Goal: Task Accomplishment & Management: Use online tool/utility

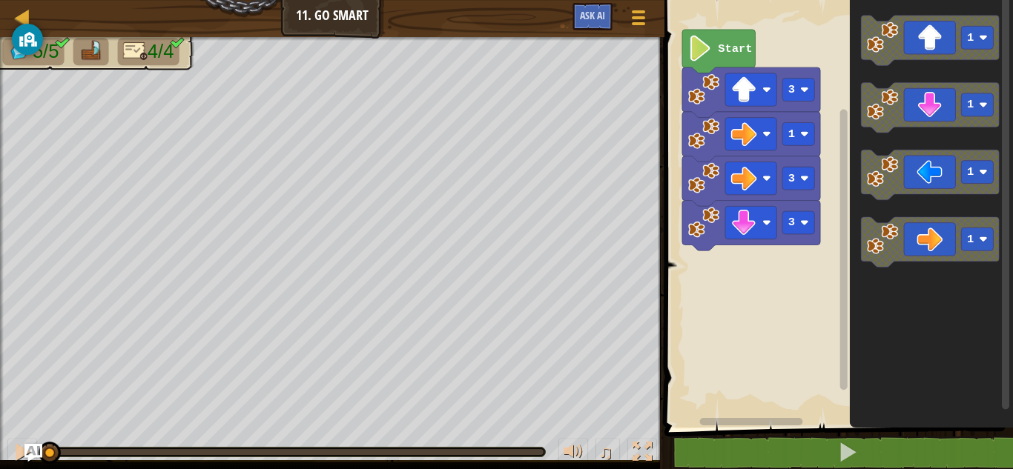
click at [710, 46] on image "Blockly Workspace" at bounding box center [700, 49] width 24 height 26
click at [795, 262] on rect "Blockly Workspace" at bounding box center [836, 210] width 353 height 435
click at [927, 175] on icon "Blockly Workspace" at bounding box center [930, 175] width 138 height 50
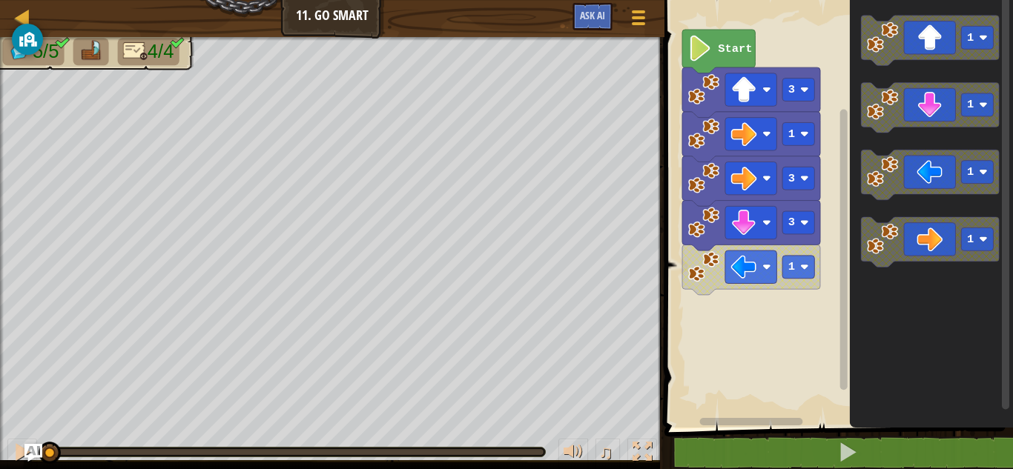
click at [922, 302] on icon "Blockly Workspace" at bounding box center [931, 210] width 163 height 435
click at [748, 52] on text "Start" at bounding box center [735, 48] width 34 height 13
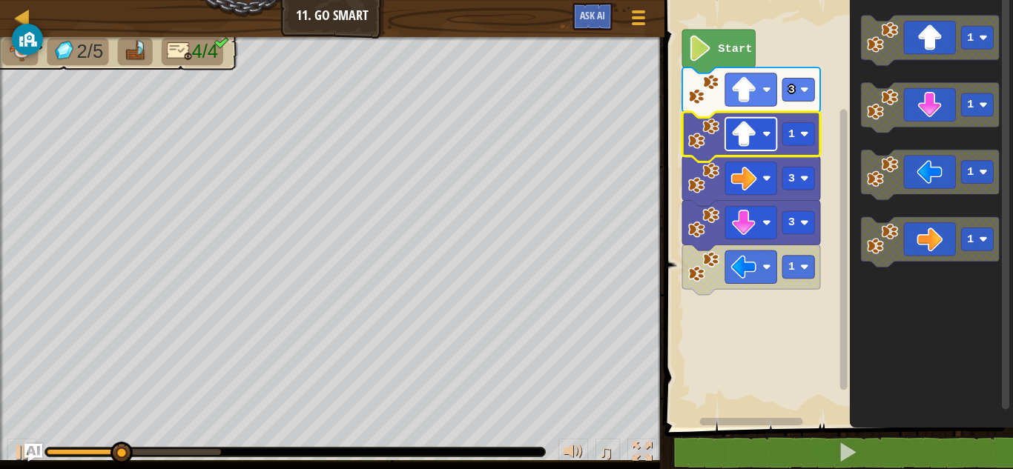
click at [757, 136] on rect "Blockly Workspace" at bounding box center [750, 134] width 51 height 33
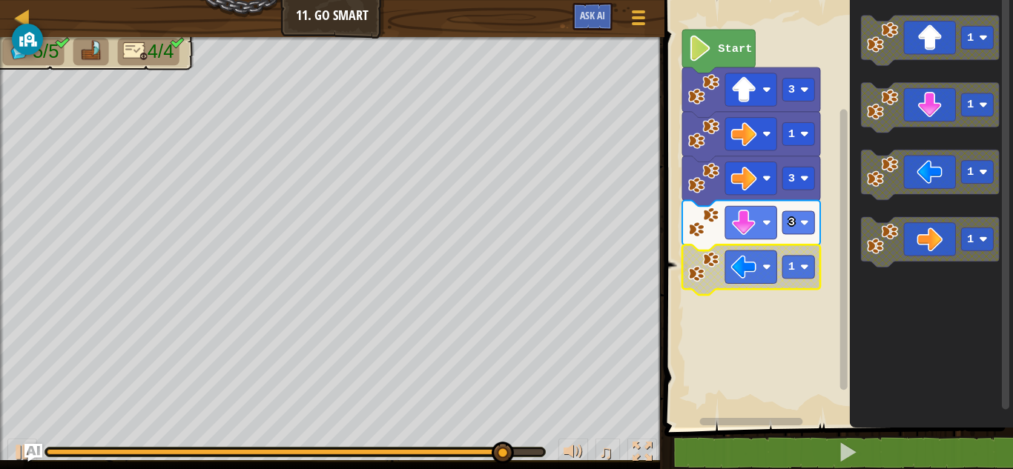
click at [743, 331] on rect "Blockly Workspace" at bounding box center [836, 210] width 353 height 435
click at [750, 266] on image "Blockly Workspace" at bounding box center [744, 267] width 26 height 26
click at [754, 269] on image "Blockly Workspace" at bounding box center [744, 267] width 26 height 26
click at [743, 291] on rect "Blockly Workspace" at bounding box center [836, 210] width 353 height 435
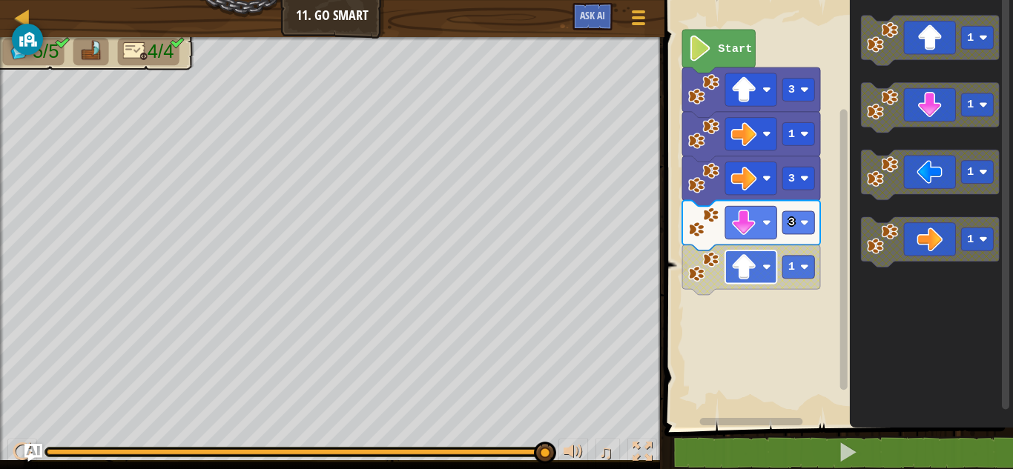
click at [753, 280] on rect "Blockly Workspace" at bounding box center [750, 267] width 51 height 33
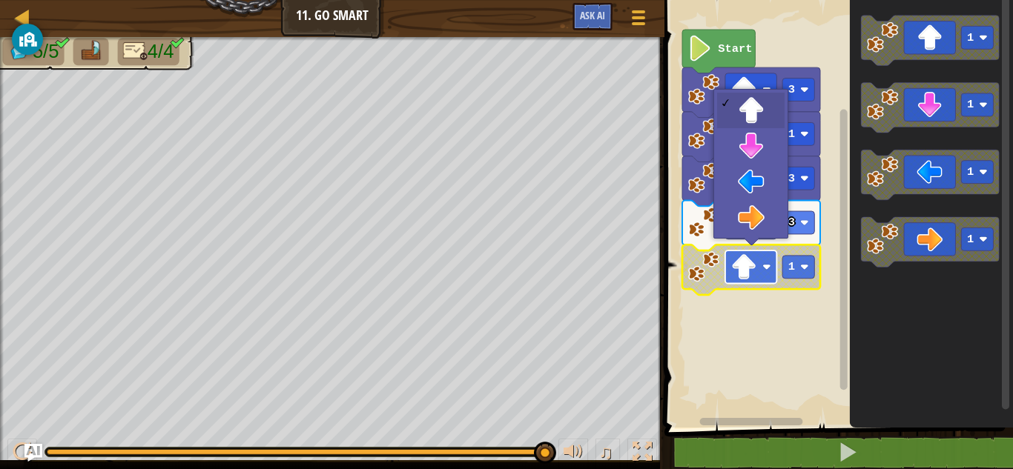
click at [753, 280] on rect "Blockly Workspace" at bounding box center [750, 267] width 51 height 33
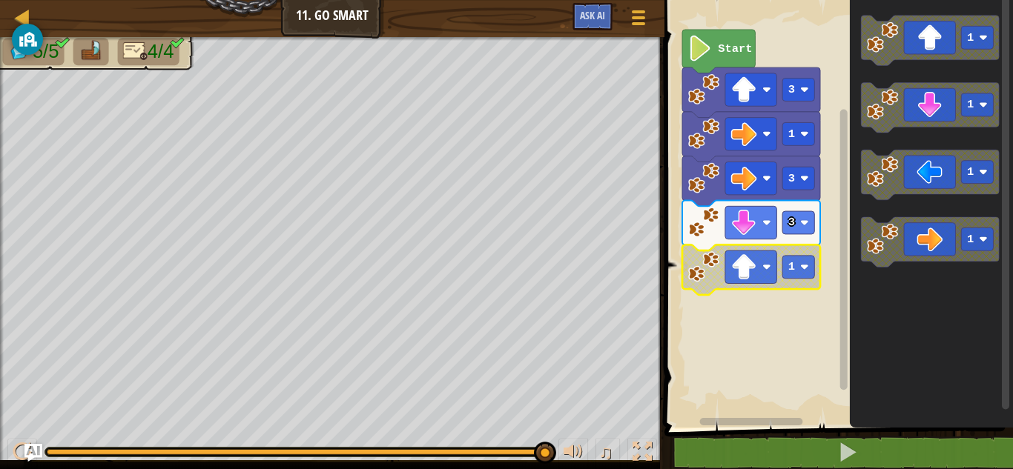
click at [745, 322] on rect "Blockly Workspace" at bounding box center [836, 210] width 353 height 435
click at [798, 273] on rect "Blockly Workspace" at bounding box center [799, 267] width 32 height 23
click at [749, 271] on image "Blockly Workspace" at bounding box center [744, 267] width 26 height 26
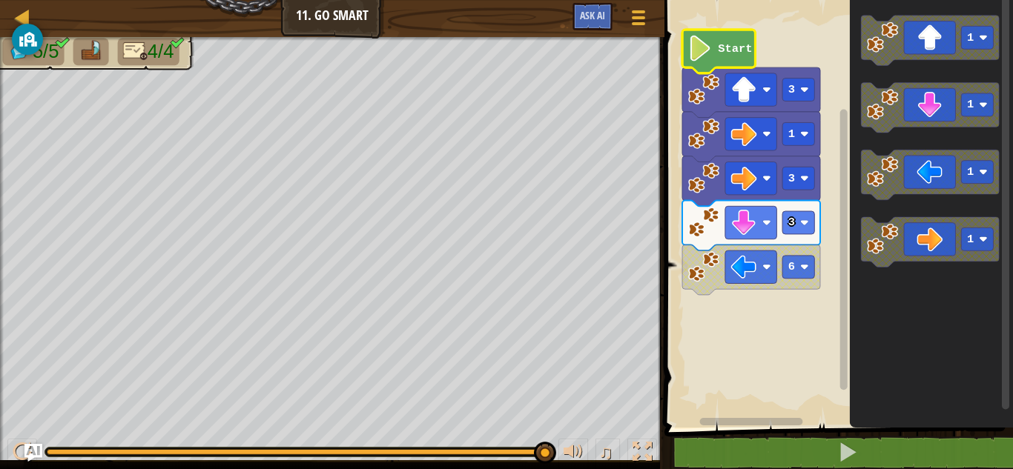
click at [719, 52] on text "Start" at bounding box center [735, 48] width 34 height 13
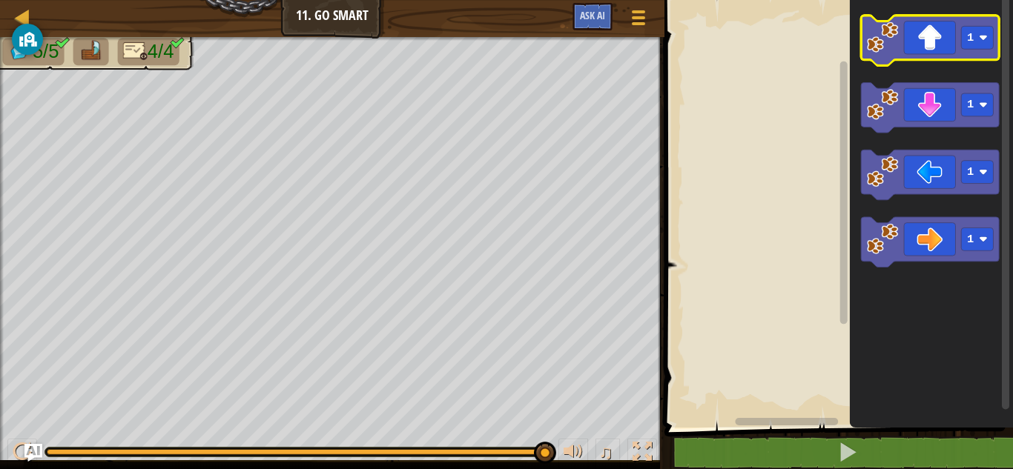
click at [937, 53] on icon "Blockly Workspace" at bounding box center [930, 41] width 138 height 50
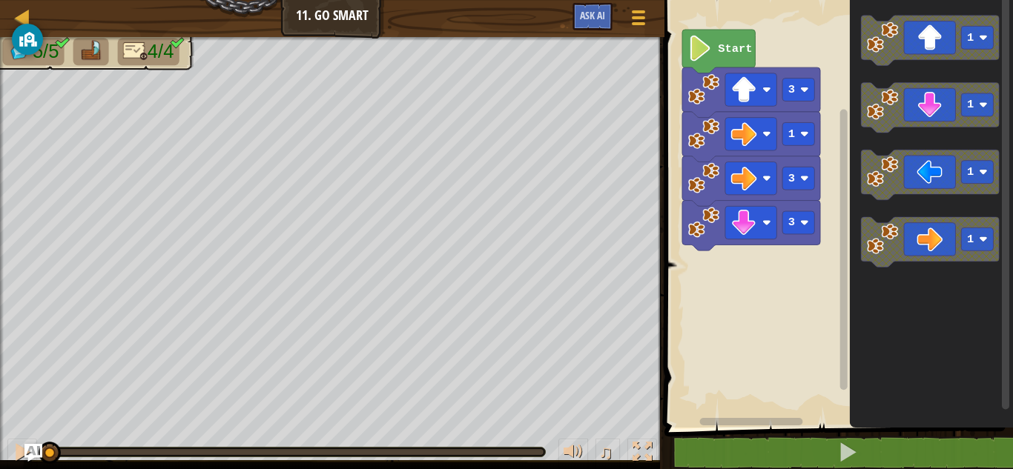
click at [700, 29] on rect "Blockly Workspace" at bounding box center [836, 210] width 353 height 435
click at [707, 33] on icon "Blockly Workspace" at bounding box center [718, 52] width 73 height 44
click at [743, 96] on image "Blockly Workspace" at bounding box center [744, 90] width 26 height 26
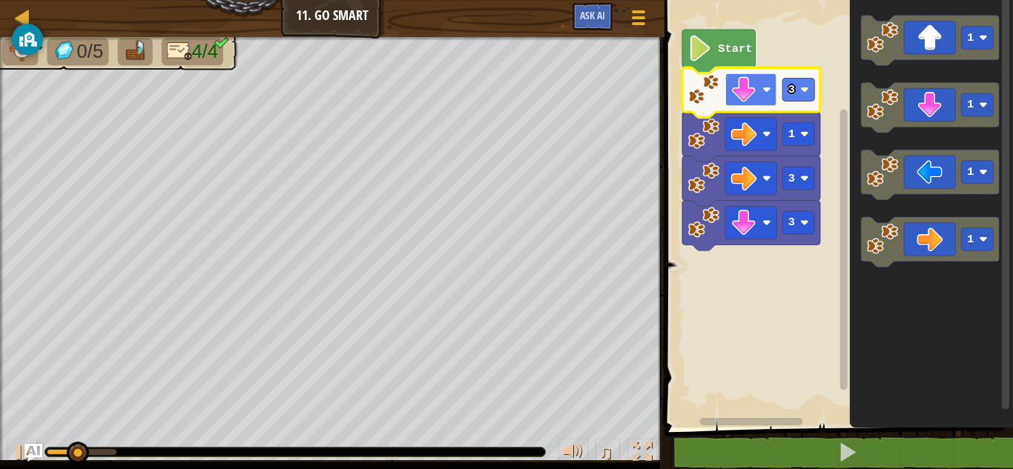
click at [738, 88] on image "Blockly Workspace" at bounding box center [744, 90] width 26 height 26
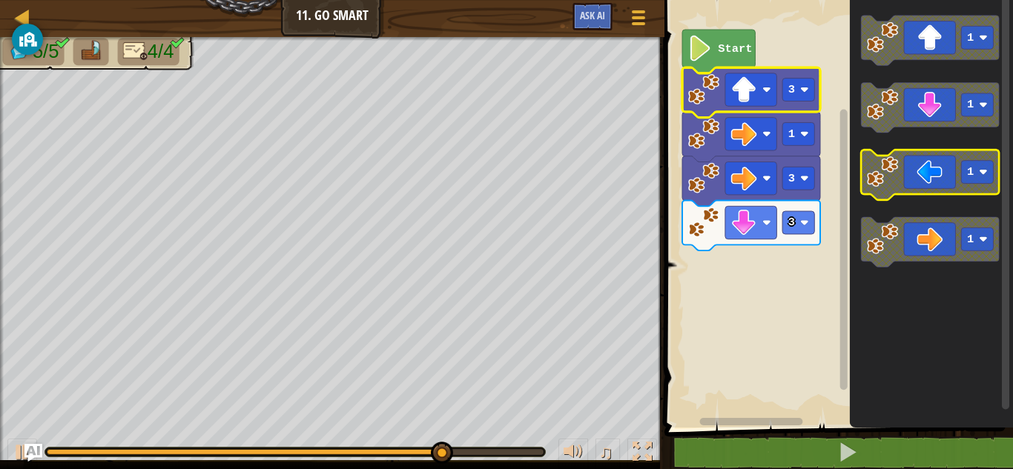
click at [927, 192] on icon "Blockly Workspace" at bounding box center [930, 175] width 138 height 50
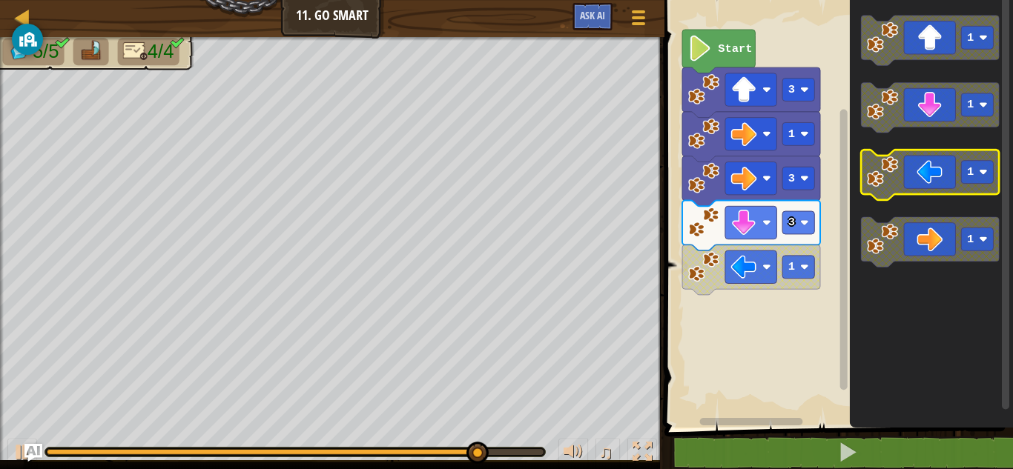
click at [926, 176] on icon "Blockly Workspace" at bounding box center [930, 175] width 138 height 50
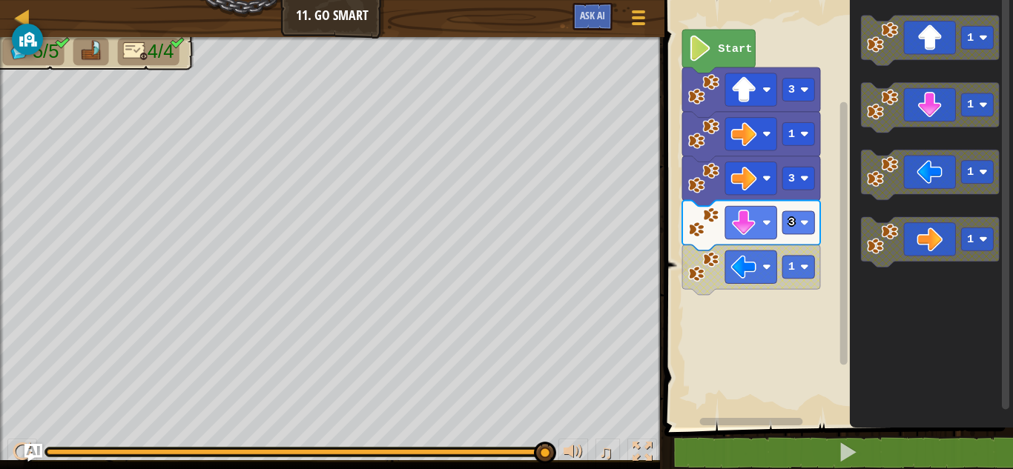
click at [706, 56] on image "Blockly Workspace" at bounding box center [700, 49] width 24 height 26
click at [762, 316] on rect "Blockly Workspace" at bounding box center [836, 210] width 353 height 435
click at [795, 265] on rect "Blockly Workspace" at bounding box center [799, 267] width 32 height 23
click at [734, 40] on icon "Blockly Workspace" at bounding box center [718, 52] width 73 height 44
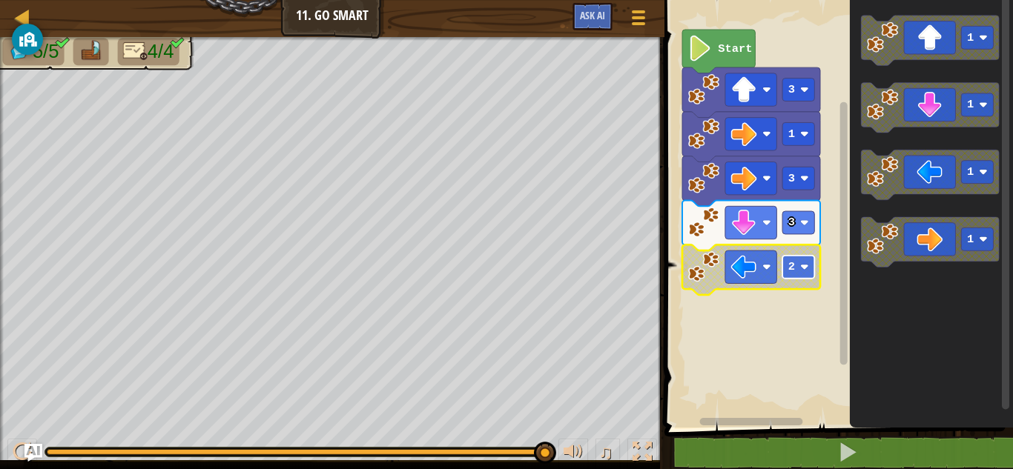
click at [807, 272] on rect "Blockly Workspace" at bounding box center [799, 267] width 32 height 23
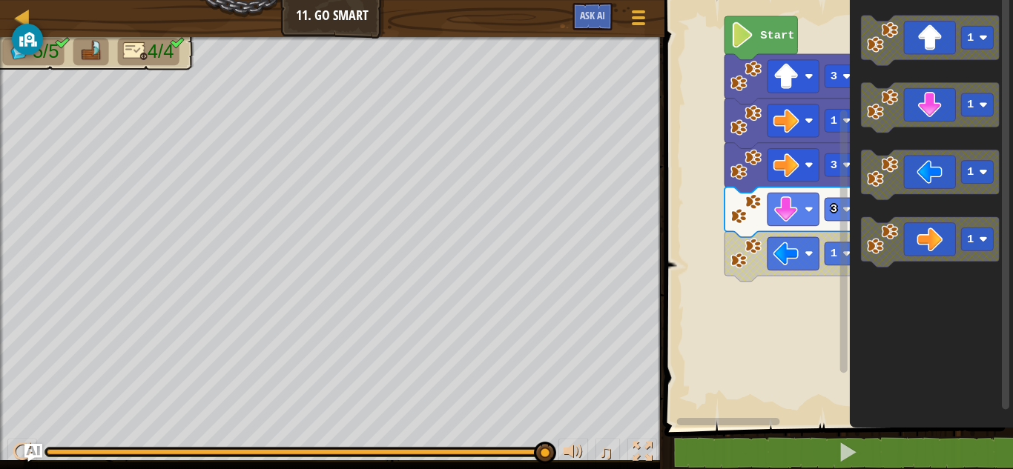
click at [852, 315] on div "Start 3 1 3 3 1 1 1 1 1" at bounding box center [836, 210] width 353 height 435
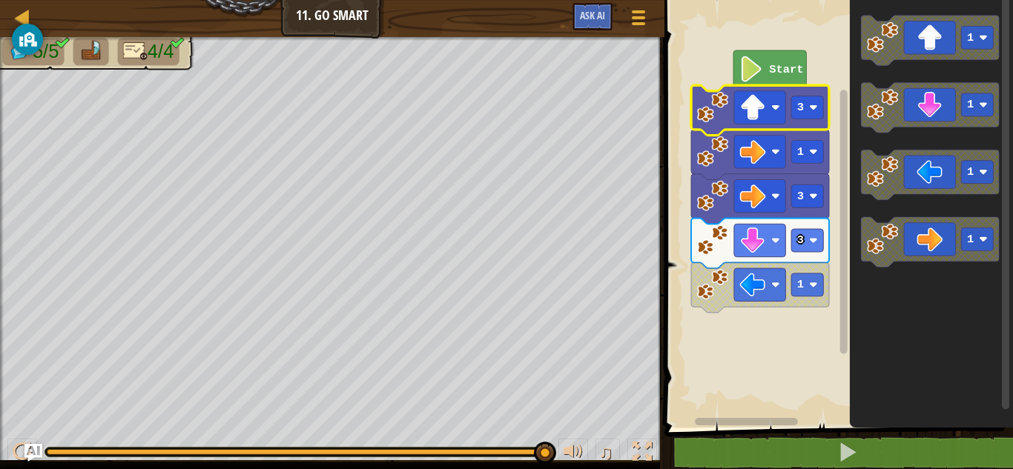
click at [792, 27] on rect "Blockly Workspace" at bounding box center [836, 210] width 353 height 435
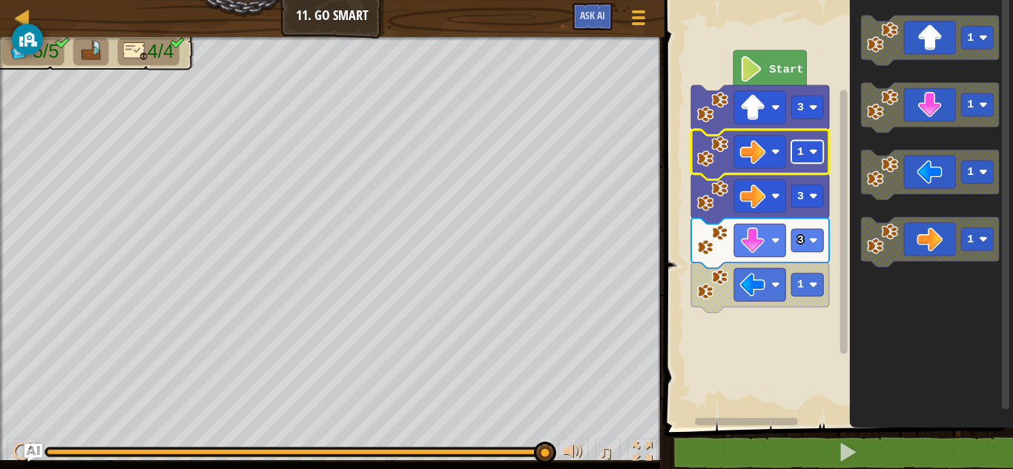
click at [815, 161] on rect "Blockly Workspace" at bounding box center [808, 151] width 32 height 23
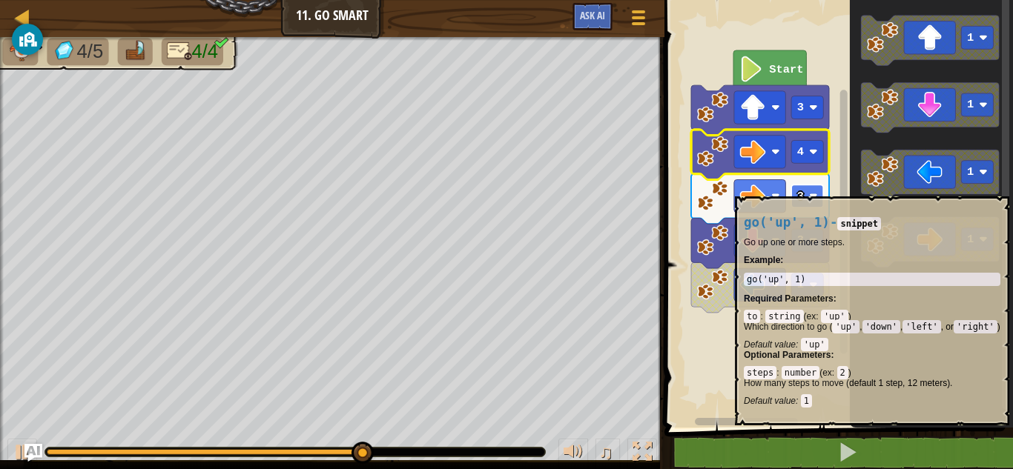
click at [812, 196] on image "Blockly Workspace" at bounding box center [813, 196] width 9 height 9
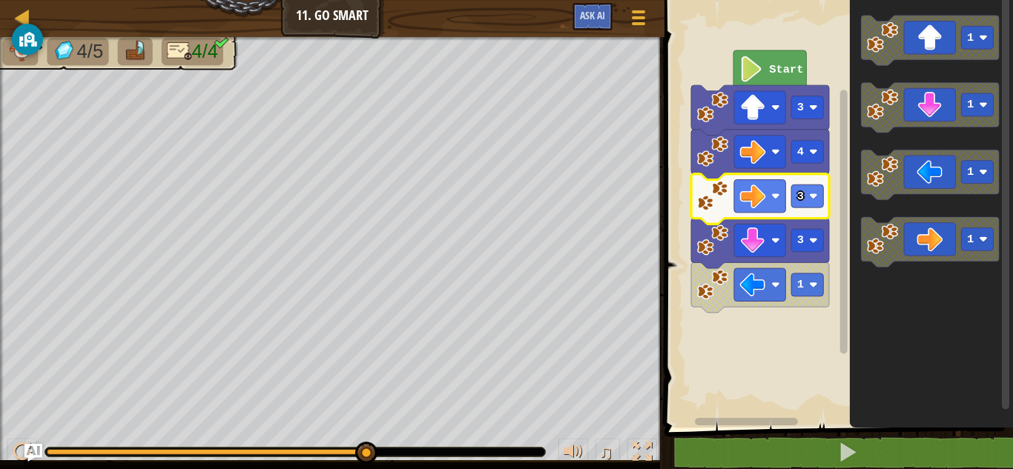
click at [814, 211] on icon "Blockly Workspace" at bounding box center [760, 199] width 138 height 50
click at [749, 205] on image "Blockly Workspace" at bounding box center [753, 196] width 26 height 26
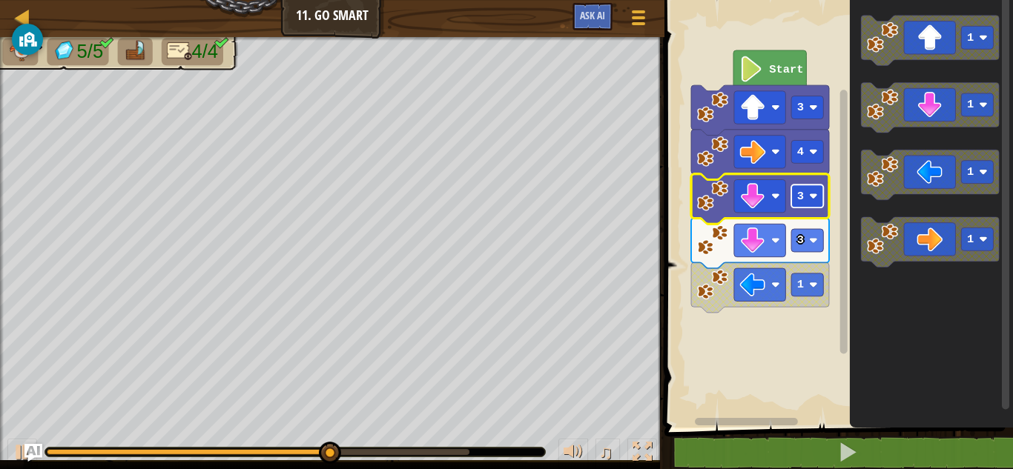
click at [810, 200] on image "Blockly Workspace" at bounding box center [813, 196] width 9 height 9
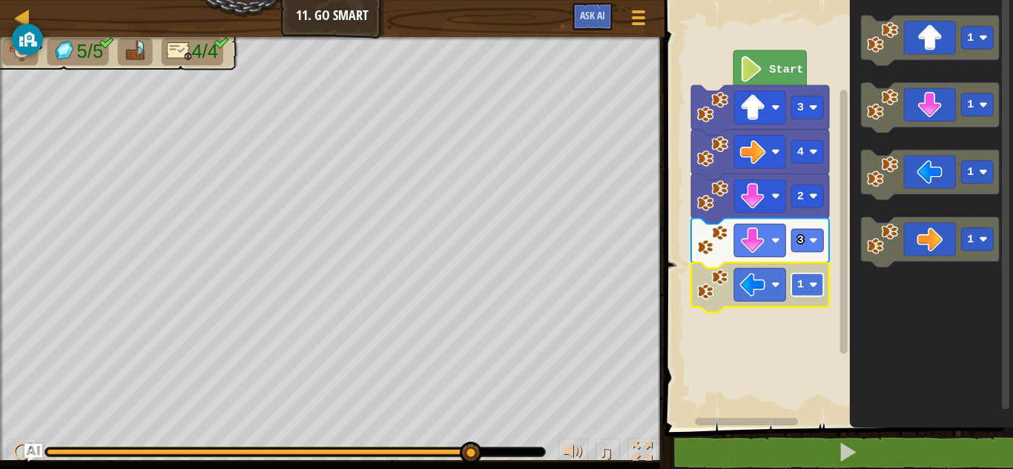
click at [799, 287] on text "1" at bounding box center [800, 284] width 7 height 13
click at [725, 350] on rect "Blockly Workspace" at bounding box center [836, 210] width 353 height 435
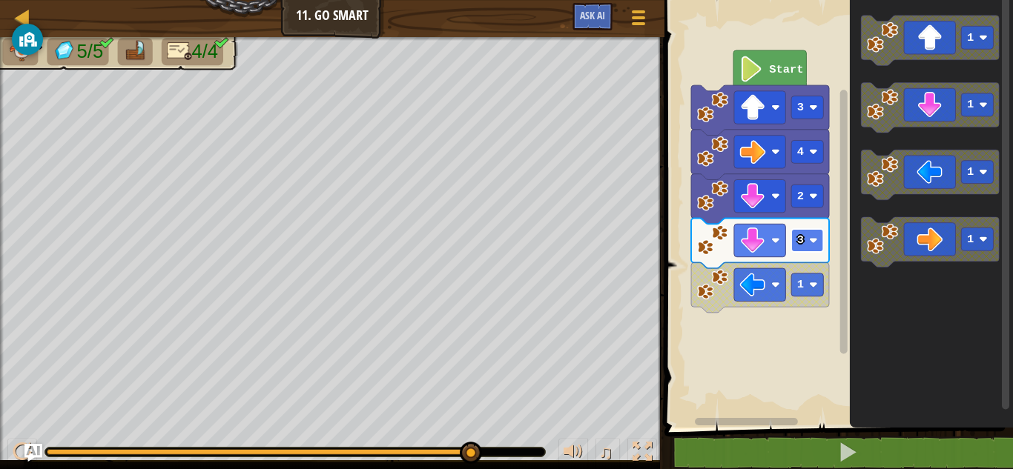
click at [804, 237] on rect "Blockly Workspace" at bounding box center [808, 240] width 32 height 23
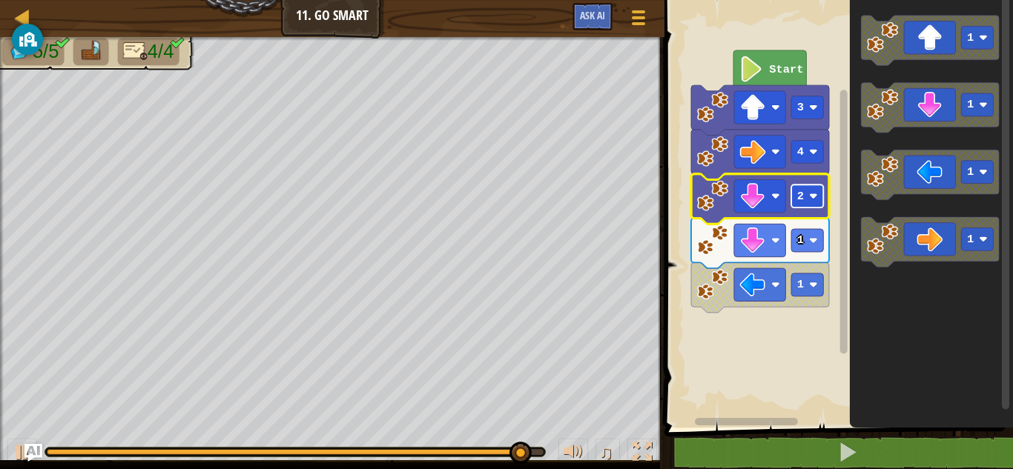
click at [804, 202] on rect "Blockly Workspace" at bounding box center [808, 196] width 32 height 23
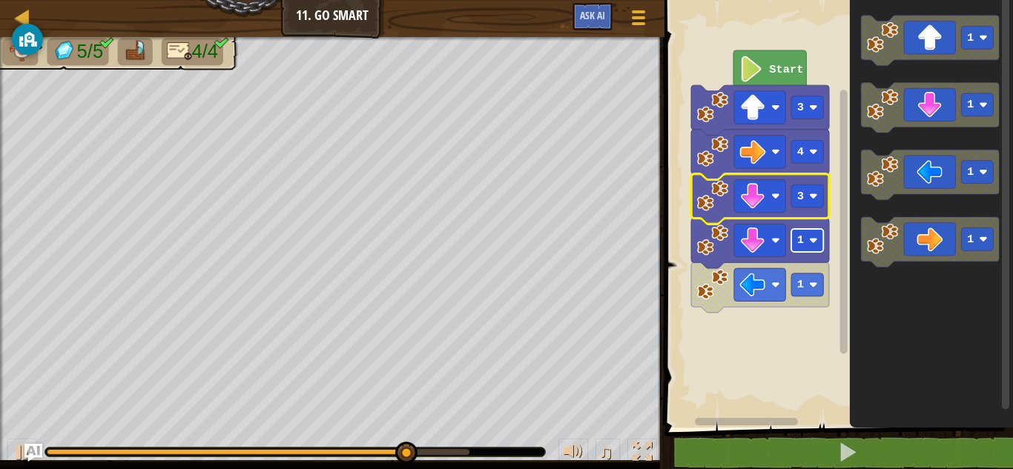
click at [804, 247] on rect "Blockly Workspace" at bounding box center [808, 240] width 32 height 23
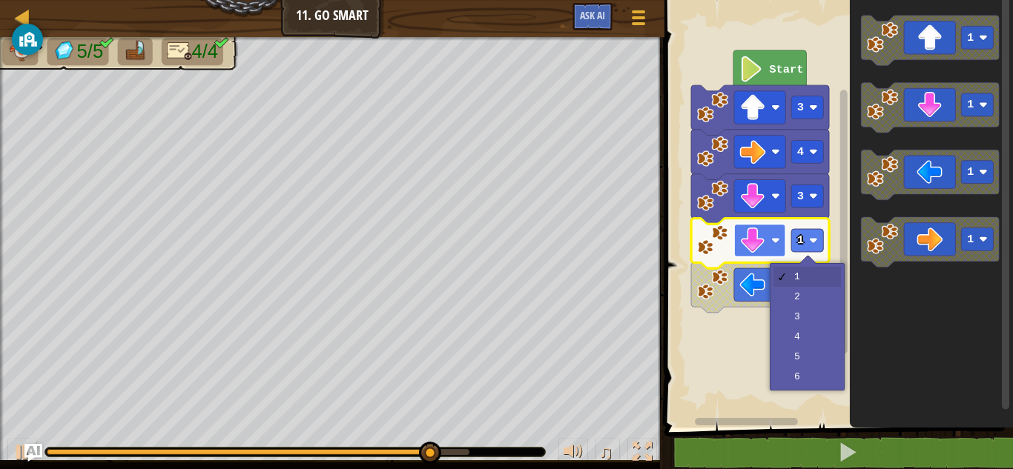
click at [772, 252] on rect "Blockly Workspace" at bounding box center [759, 240] width 51 height 33
